Goal: Transaction & Acquisition: Purchase product/service

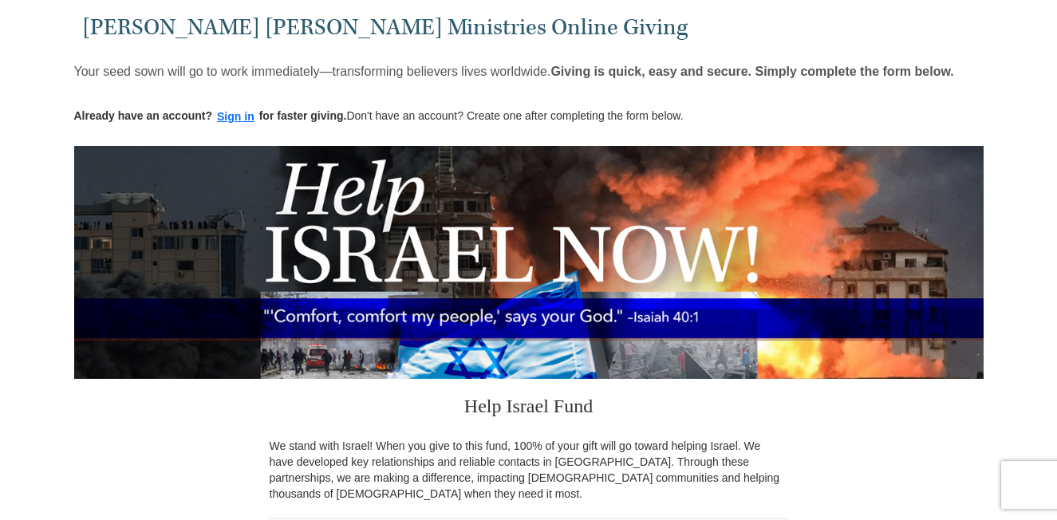
scroll to position [55, 0]
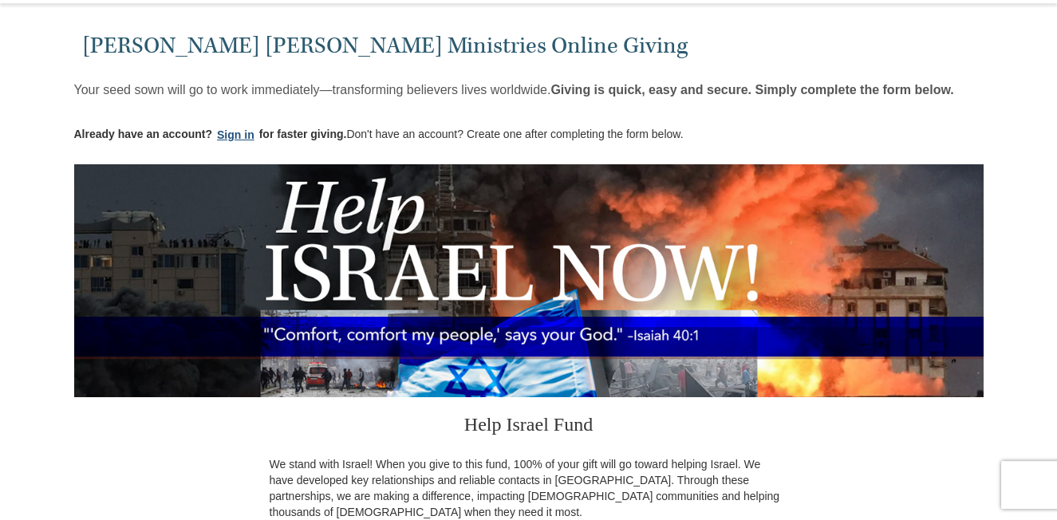
click at [228, 132] on button "Sign in" at bounding box center [235, 135] width 47 height 18
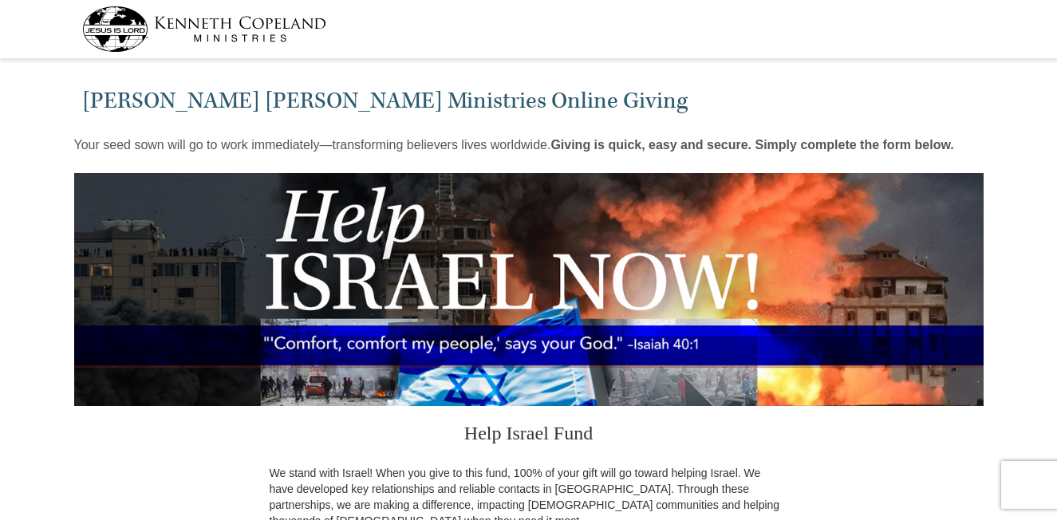
select select "CO"
click at [585, 97] on h1 "[PERSON_NAME] [PERSON_NAME] Ministries Online Giving" at bounding box center [528, 101] width 893 height 26
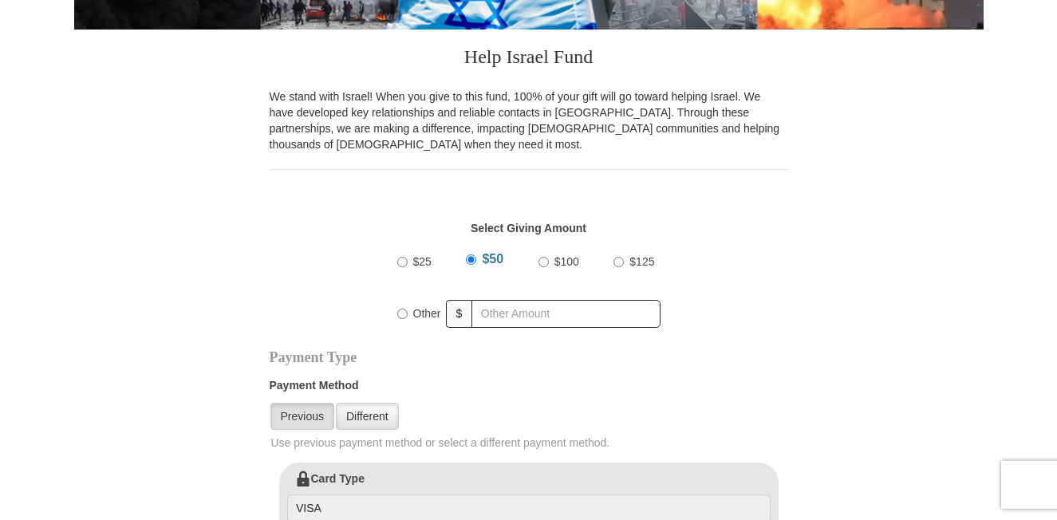
scroll to position [381, 0]
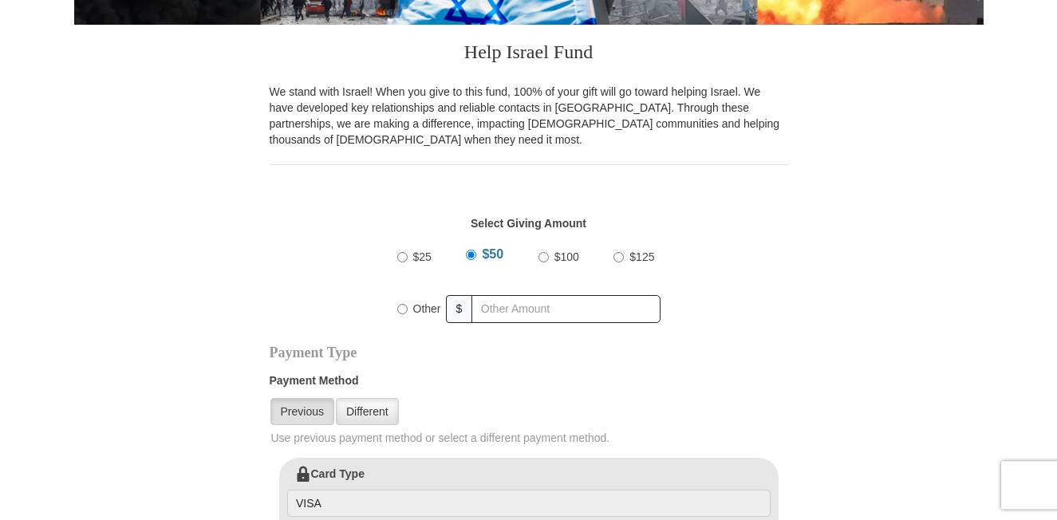
click at [403, 304] on input "Other" at bounding box center [402, 309] width 10 height 10
radio input "true"
type input "115.00"
click at [741, 279] on div "$25 $50 $100 $125 Other $" at bounding box center [529, 289] width 502 height 104
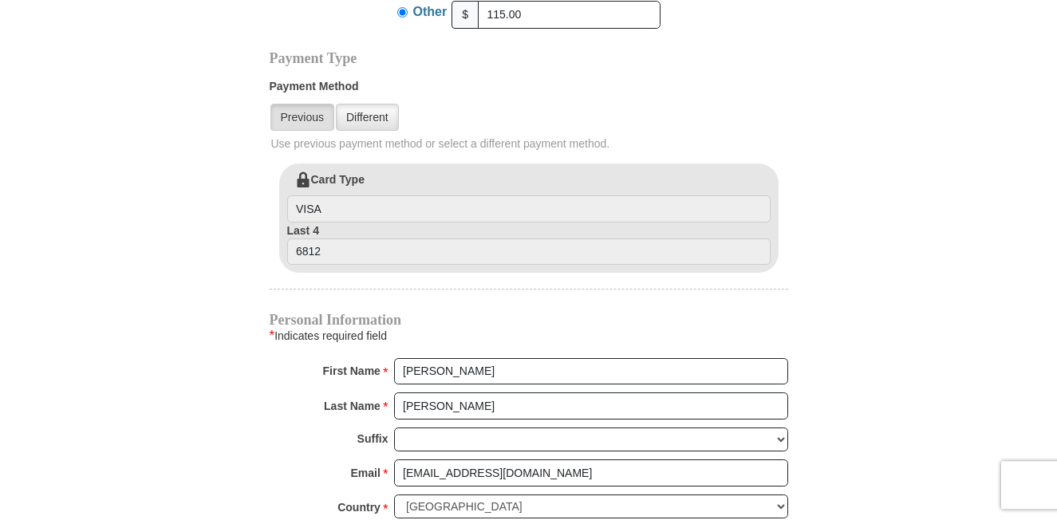
scroll to position [671, 0]
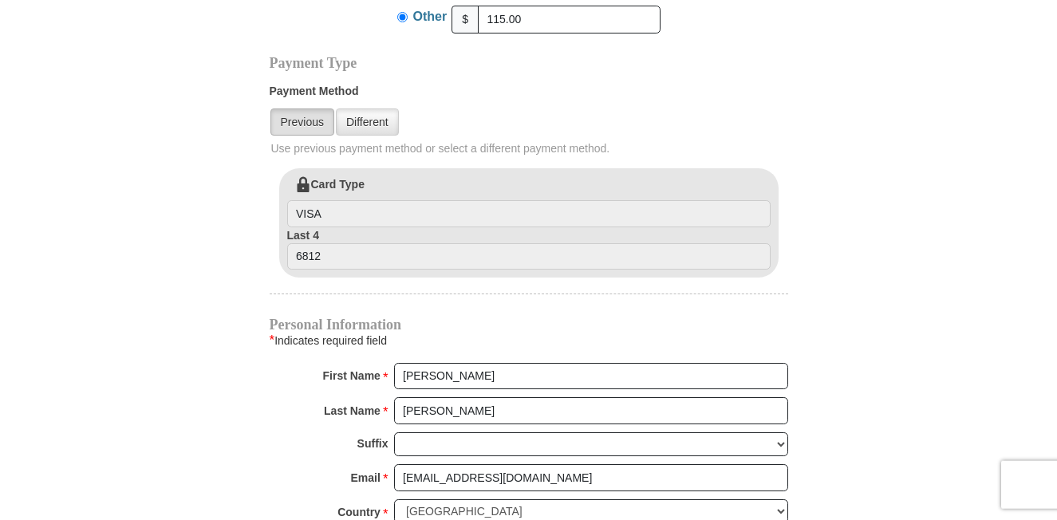
click at [311, 113] on link "Previous" at bounding box center [303, 122] width 64 height 27
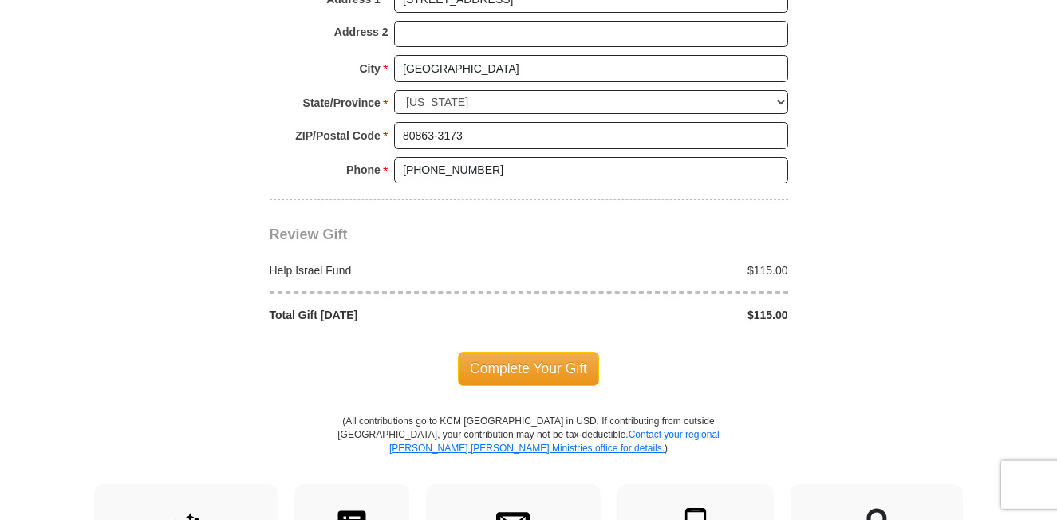
scroll to position [1196, 0]
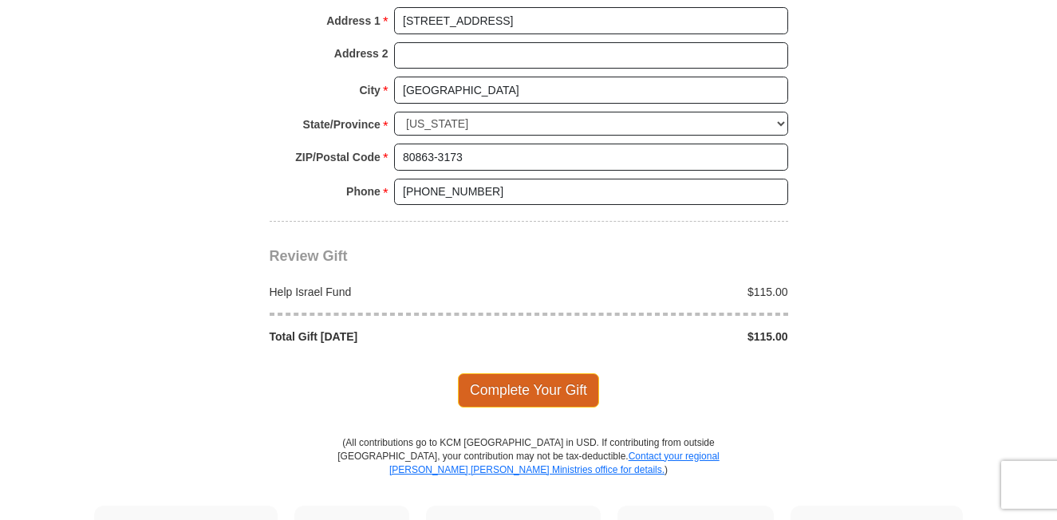
click at [514, 374] on span "Complete Your Gift" at bounding box center [528, 391] width 141 height 34
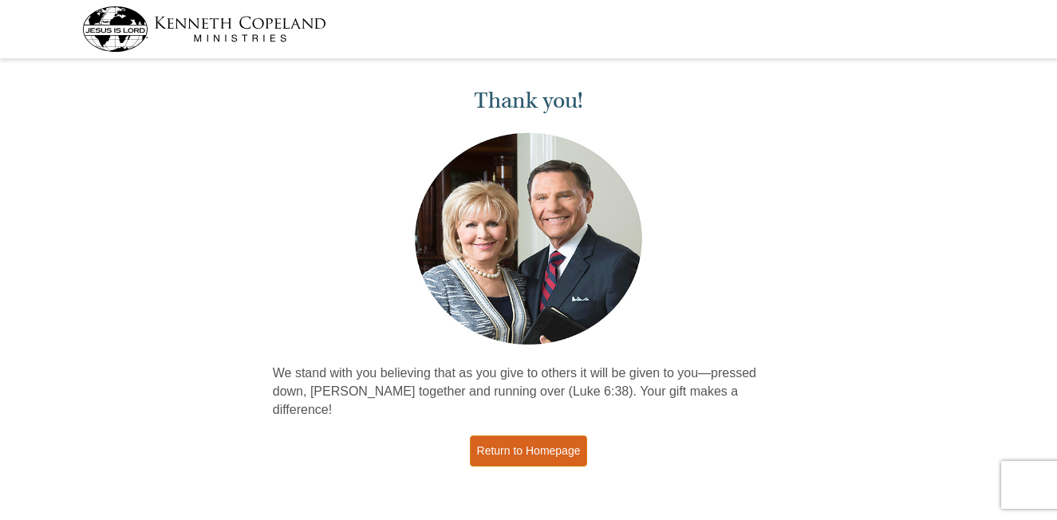
click at [546, 436] on link "Return to Homepage" at bounding box center [529, 451] width 118 height 31
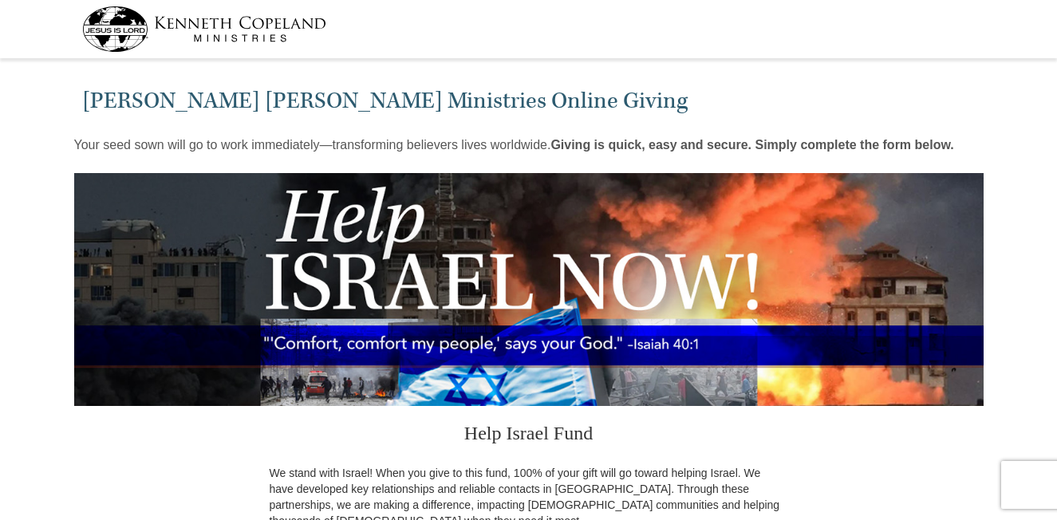
scroll to position [1196, 0]
